Goal: Task Accomplishment & Management: Manage account settings

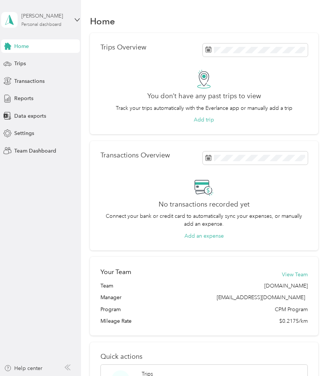
click at [54, 22] on div "Personal dashboard" at bounding box center [41, 24] width 40 height 4
click at [57, 58] on div "Team dashboard" at bounding box center [79, 60] width 147 height 13
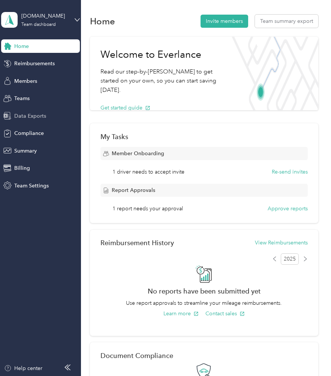
click at [43, 117] on span "Data Exports" at bounding box center [30, 116] width 32 height 8
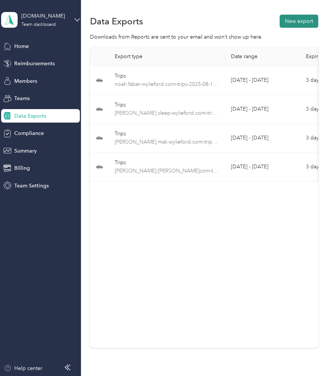
click at [300, 24] on button "New export" at bounding box center [299, 21] width 39 height 13
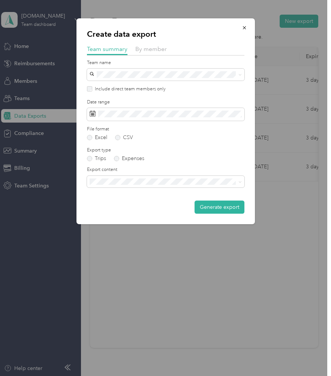
click at [158, 53] on div "By member" at bounding box center [150, 49] width 31 height 9
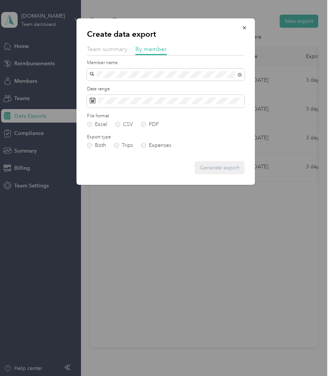
click at [154, 90] on div "[PERSON_NAME]" at bounding box center [165, 88] width 147 height 8
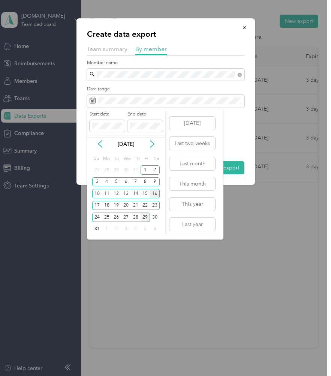
click at [157, 194] on div "16" at bounding box center [155, 193] width 10 height 9
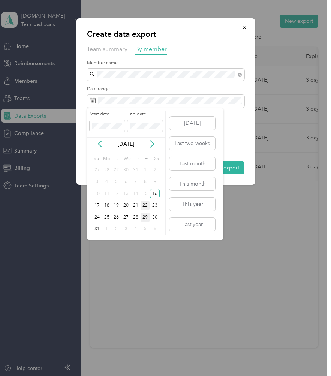
click at [144, 204] on div "22" at bounding box center [146, 205] width 10 height 9
click at [156, 202] on div "23" at bounding box center [155, 205] width 10 height 9
click at [146, 216] on div "29" at bounding box center [146, 217] width 10 height 9
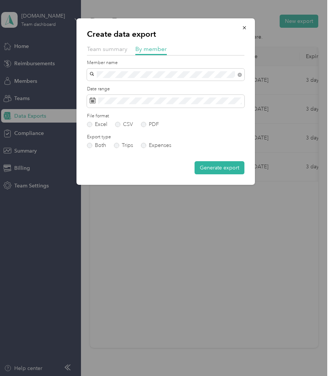
click at [227, 160] on form "Member name Date range File format Excel CSV PDF Export type Both Trips Expense…" at bounding box center [165, 117] width 157 height 115
click at [228, 168] on button "Generate export" at bounding box center [220, 167] width 50 height 13
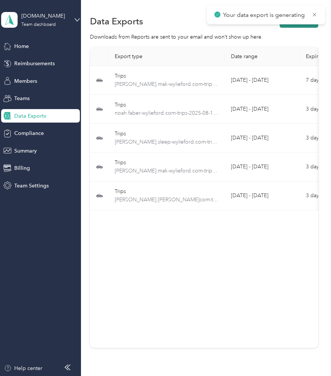
click at [300, 26] on button "New export" at bounding box center [299, 21] width 39 height 13
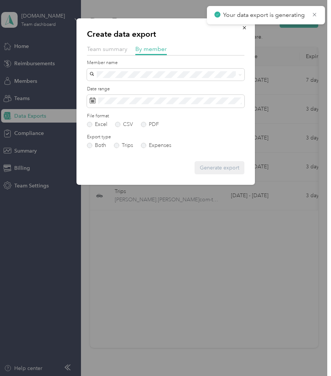
click at [121, 81] on form "Member name Date range File format Excel CSV PDF Export type Both Trips Expense…" at bounding box center [165, 117] width 157 height 115
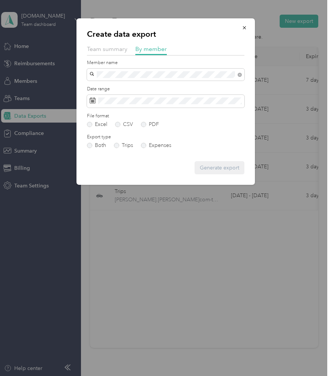
click at [126, 89] on div "[PERSON_NAME][EMAIL_ADDRESS][PERSON_NAME][DOMAIN_NAME]" at bounding box center [165, 92] width 147 height 16
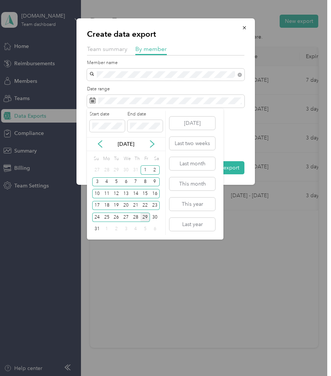
drag, startPoint x: 155, startPoint y: 205, endPoint x: 147, endPoint y: 212, distance: 10.4
click at [154, 205] on div "23" at bounding box center [155, 205] width 10 height 9
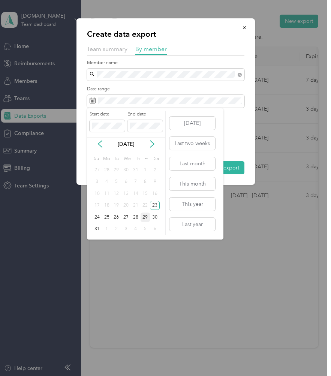
click at [145, 214] on div "29" at bounding box center [146, 217] width 10 height 9
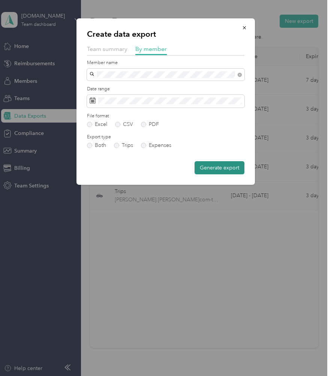
click at [217, 162] on button "Generate export" at bounding box center [220, 167] width 50 height 13
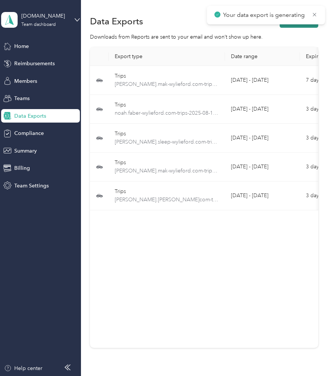
click at [300, 25] on button "New export" at bounding box center [299, 21] width 39 height 13
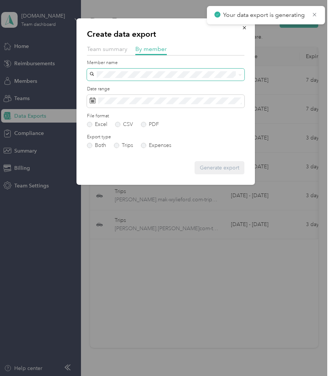
click at [150, 70] on span at bounding box center [165, 75] width 157 height 12
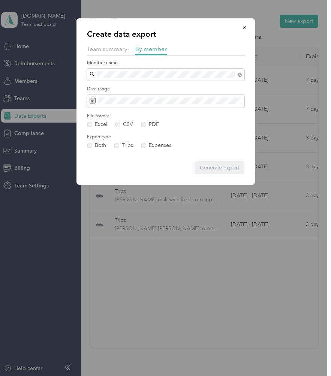
click at [145, 89] on div "[PERSON_NAME] Sleep" at bounding box center [165, 88] width 147 height 8
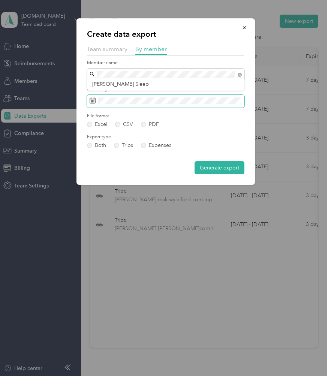
click at [138, 105] on span at bounding box center [165, 101] width 157 height 13
click at [127, 108] on form "Member name Date range File format Excel CSV PDF Export type Both Trips Expense…" at bounding box center [165, 117] width 157 height 115
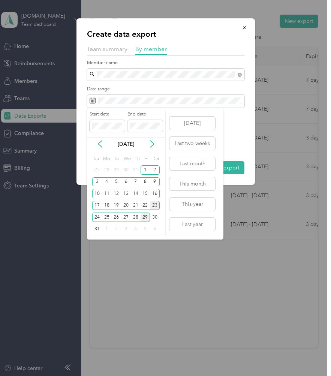
click at [154, 204] on div "23" at bounding box center [155, 205] width 10 height 9
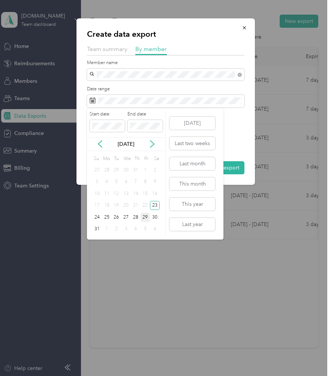
click at [144, 218] on div "29" at bounding box center [146, 217] width 10 height 9
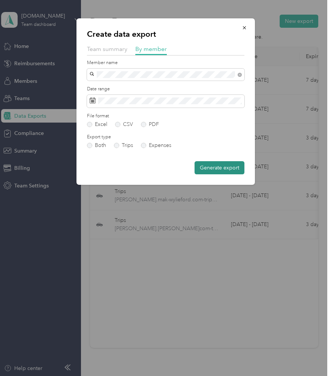
click at [231, 168] on button "Generate export" at bounding box center [220, 167] width 50 height 13
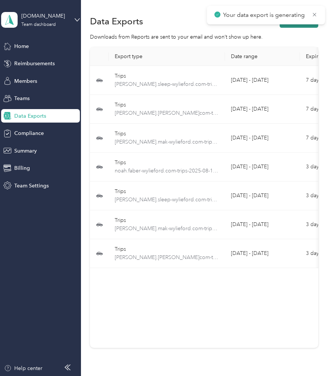
click at [300, 26] on button "New export" at bounding box center [299, 21] width 39 height 13
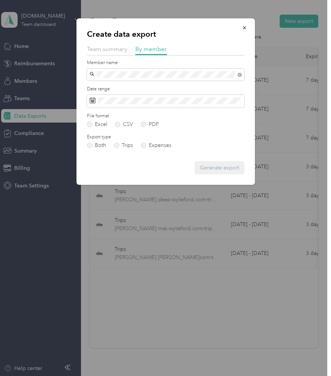
click at [128, 90] on li "[EMAIL_ADDRESS][DOMAIN_NAME]" at bounding box center [165, 87] width 157 height 13
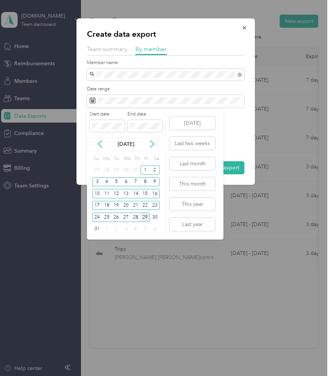
drag, startPoint x: 153, startPoint y: 204, endPoint x: 152, endPoint y: 212, distance: 8.3
click at [153, 204] on div "23" at bounding box center [155, 205] width 10 height 9
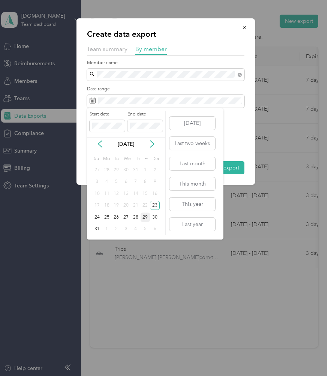
click at [147, 217] on div "29" at bounding box center [146, 217] width 10 height 9
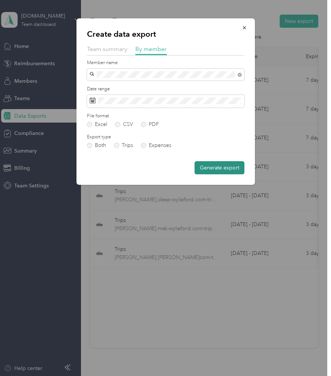
click at [220, 163] on button "Generate export" at bounding box center [220, 167] width 50 height 13
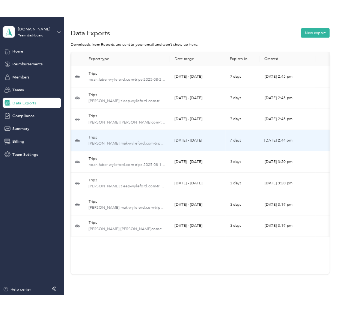
scroll to position [0, 53]
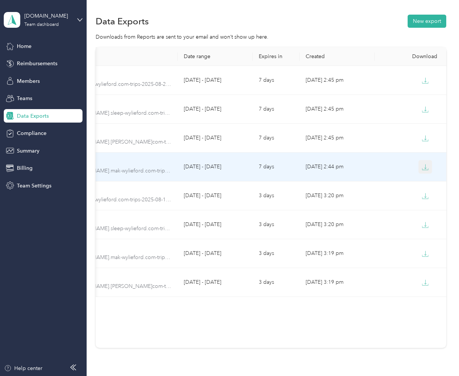
click at [300, 166] on icon "button" at bounding box center [425, 167] width 7 height 7
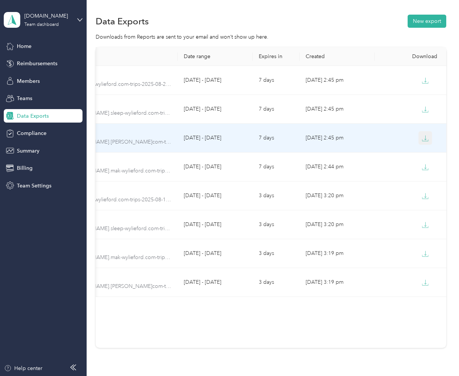
click at [300, 137] on icon "button" at bounding box center [425, 138] width 7 height 7
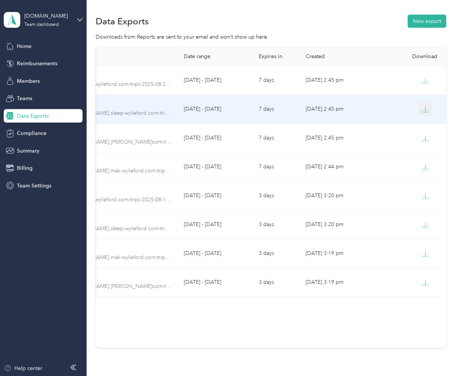
click at [300, 106] on icon "button" at bounding box center [425, 109] width 7 height 7
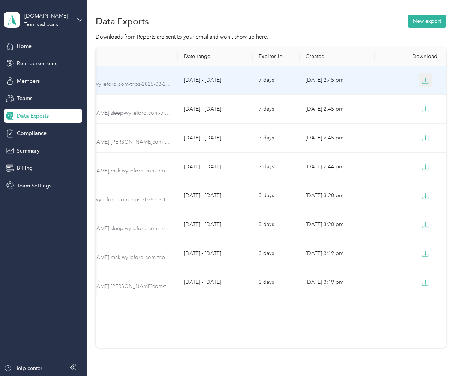
click at [300, 78] on icon "button" at bounding box center [425, 80] width 7 height 7
